Goal: Find specific page/section: Find specific page/section

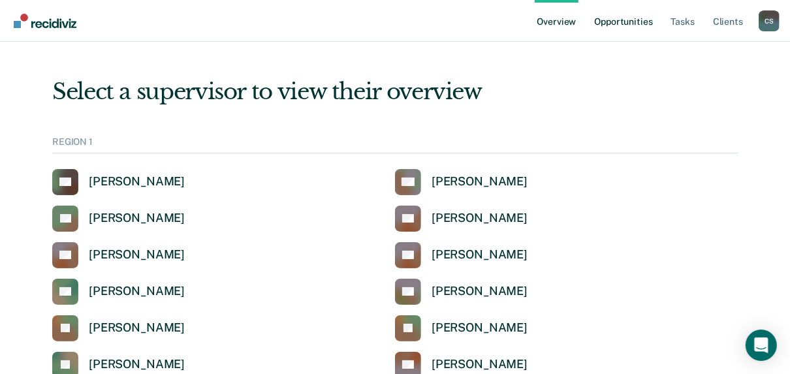
click at [630, 21] on link "Opportunities" at bounding box center [623, 21] width 63 height 42
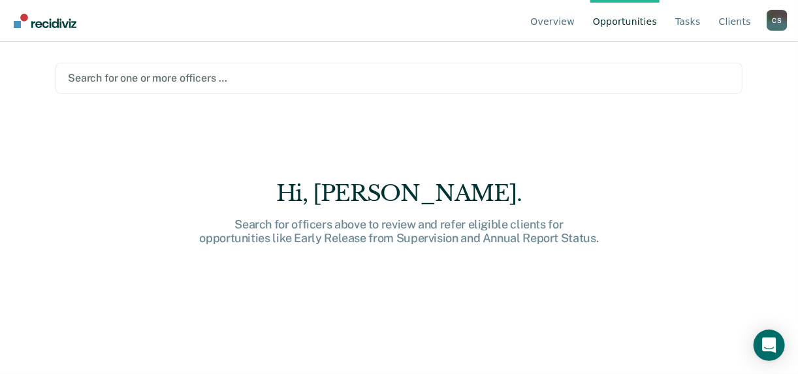
click at [146, 78] on div at bounding box center [399, 78] width 662 height 15
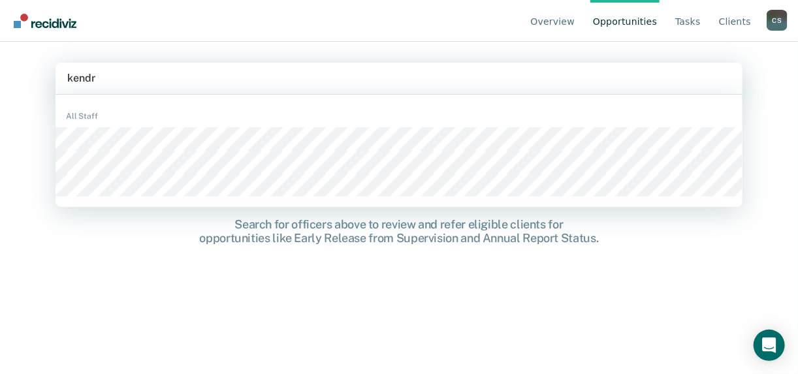
type input "[PERSON_NAME]"
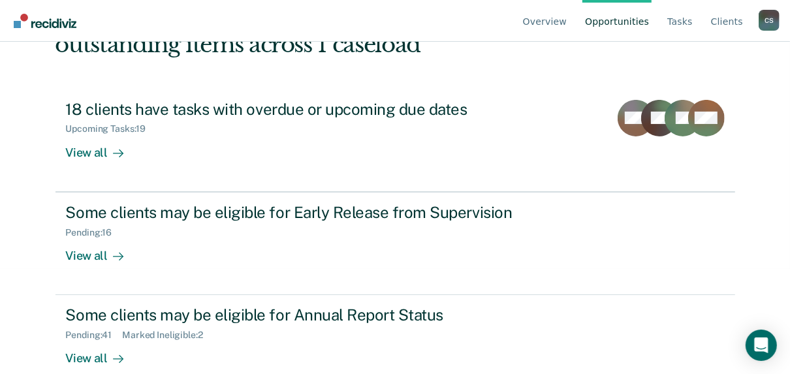
scroll to position [127, 0]
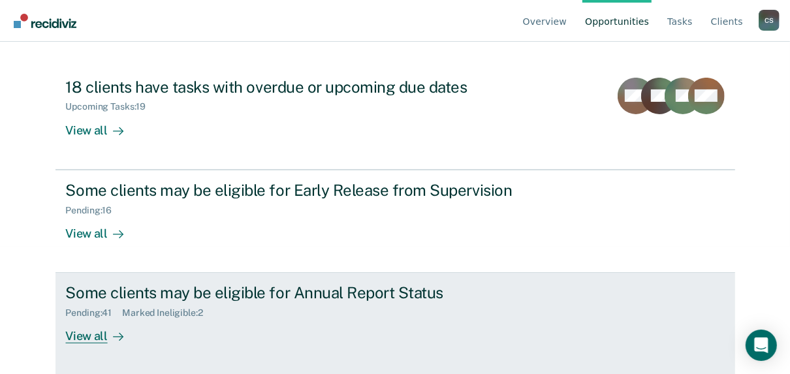
click at [150, 313] on div "Marked Ineligible : 2" at bounding box center [167, 313] width 91 height 11
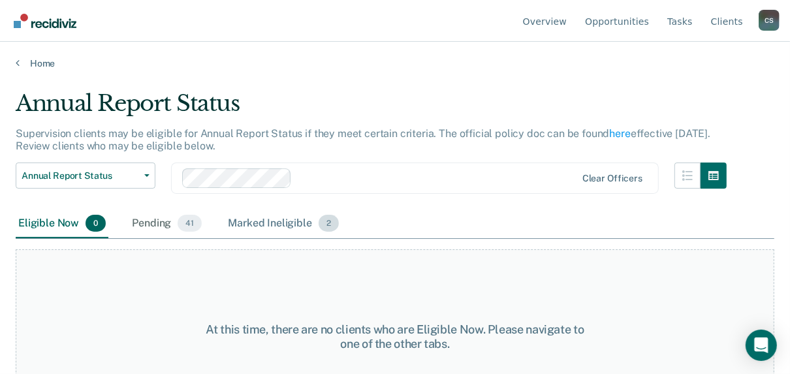
click at [278, 219] on div "Marked Ineligible 2" at bounding box center [283, 224] width 116 height 29
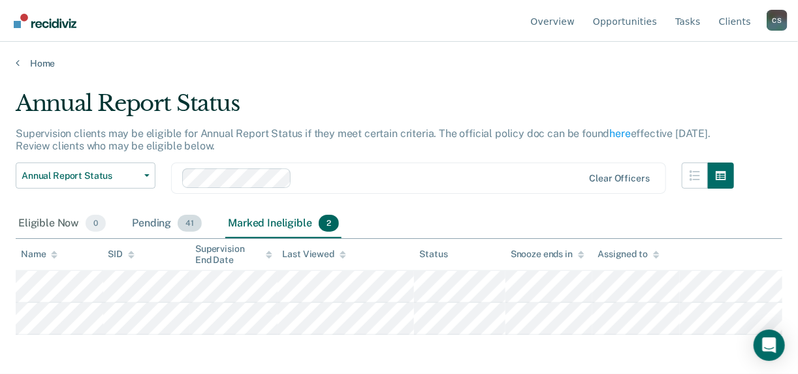
click at [153, 225] on div "Pending 41" at bounding box center [166, 224] width 75 height 29
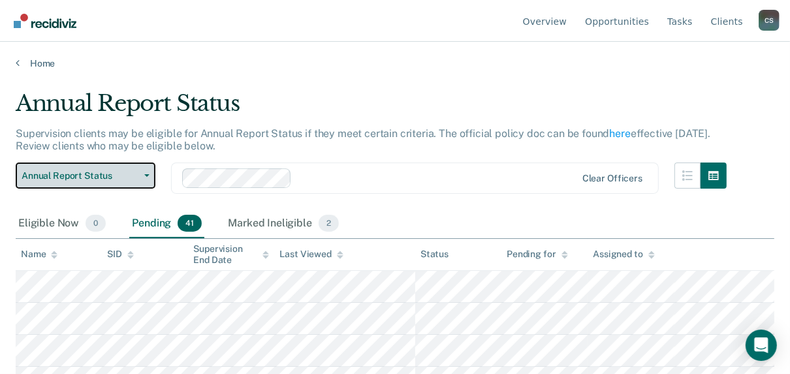
click at [80, 176] on span "Annual Report Status" at bounding box center [81, 175] width 118 height 11
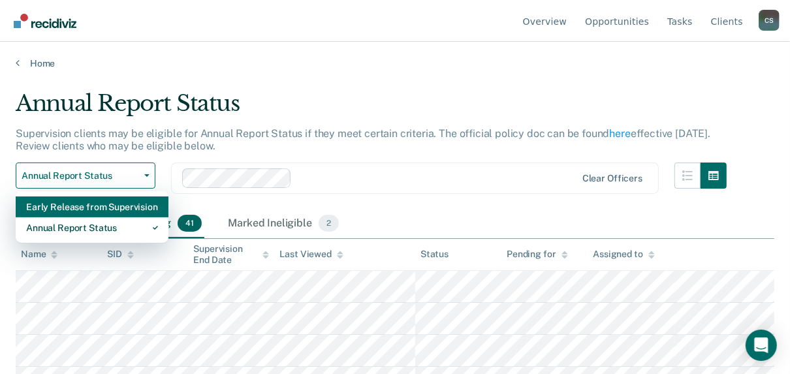
click at [86, 212] on div "Early Release from Supervision" at bounding box center [92, 207] width 132 height 21
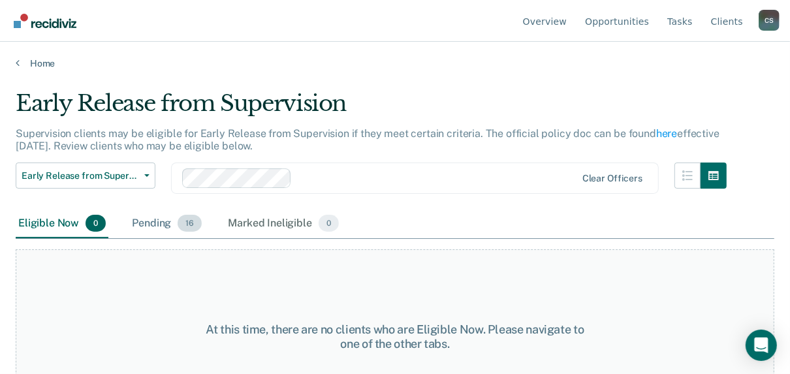
click at [152, 220] on div "Pending 16" at bounding box center [166, 224] width 75 height 29
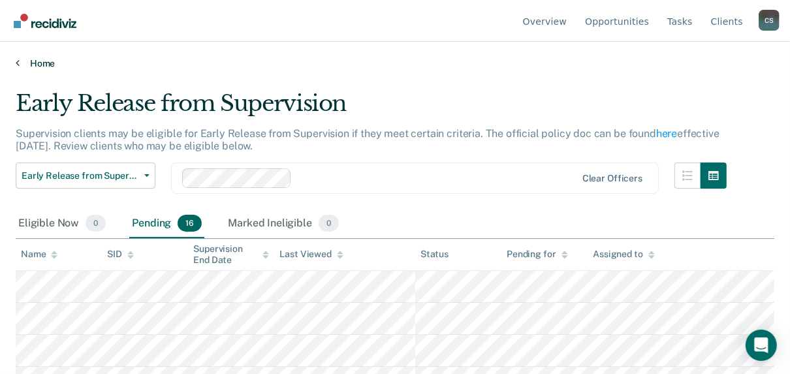
click at [36, 66] on link "Home" at bounding box center [395, 63] width 759 height 12
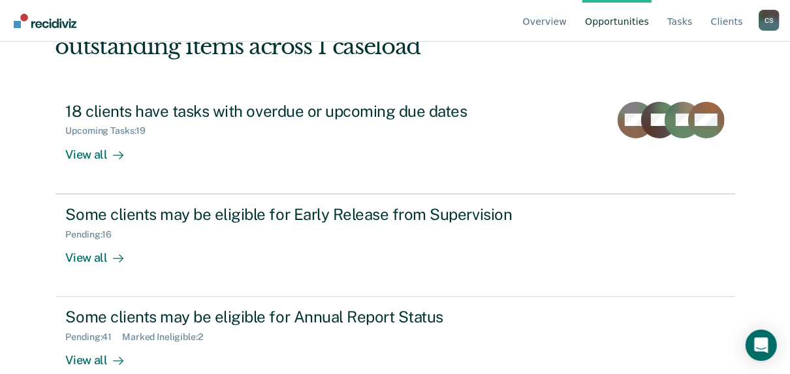
scroll to position [127, 0]
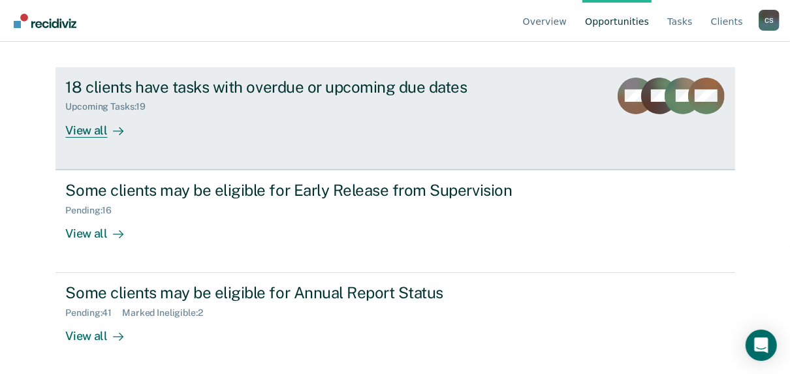
click at [93, 134] on div "View all" at bounding box center [102, 124] width 73 height 25
